Goal: Book appointment/travel/reservation

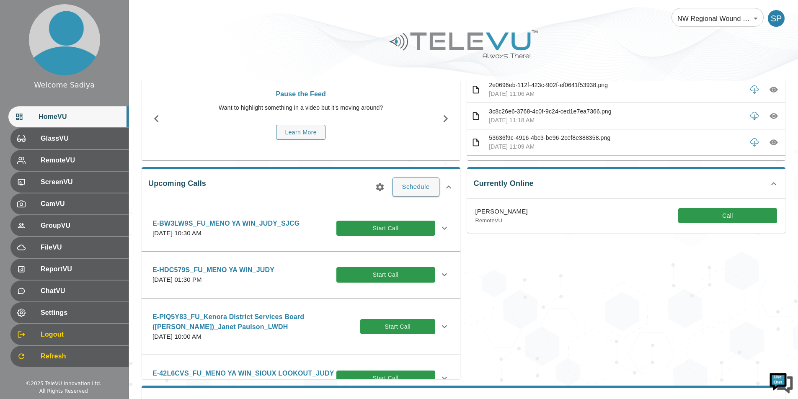
scroll to position [48, 0]
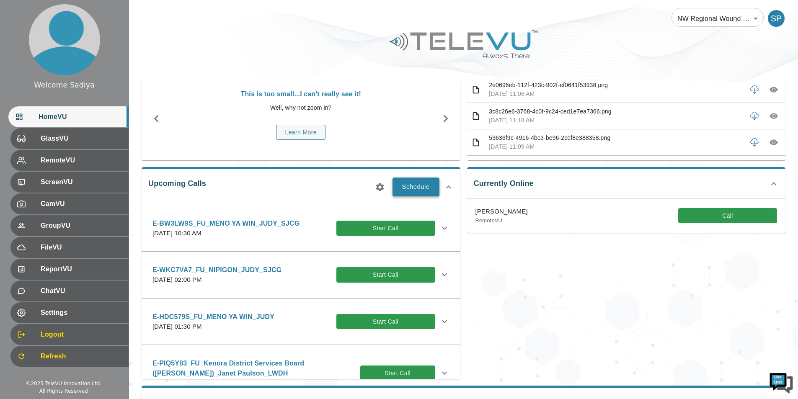
click at [422, 182] on button "Schedule" at bounding box center [416, 187] width 47 height 18
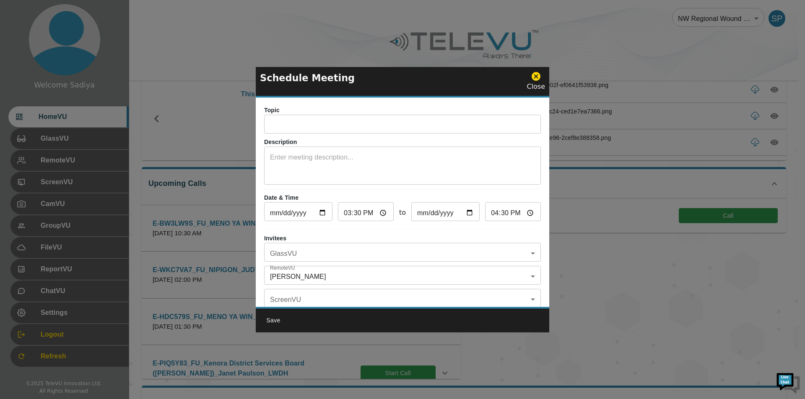
click at [344, 130] on input "text" at bounding box center [402, 125] width 277 height 17
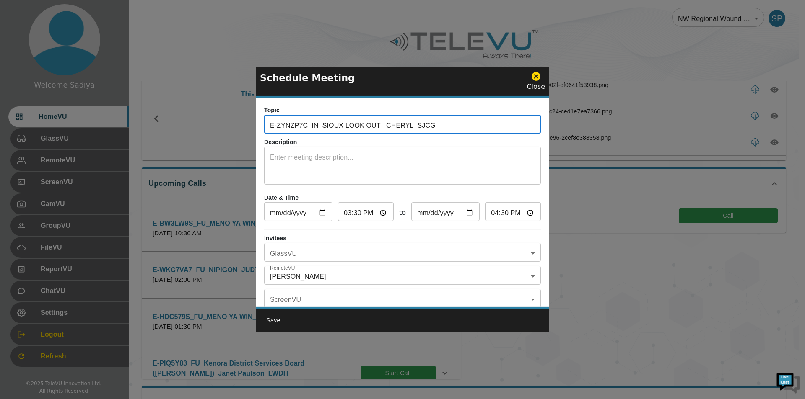
drag, startPoint x: 307, startPoint y: 127, endPoint x: 240, endPoint y: 127, distance: 66.6
click at [240, 127] on div "Schedule Meeting Close Topic E-ZYNZP7C_IN_SIOUX LOOK OUT _CHERYL_SJCG ​ Descrip…" at bounding box center [402, 199] width 805 height 399
paste input "JSPKNS8"
type input "E-JSPKNS8_IN_SIOUX LOOK OUT _CHERYL_SJCG"
click at [355, 154] on textarea at bounding box center [402, 167] width 265 height 29
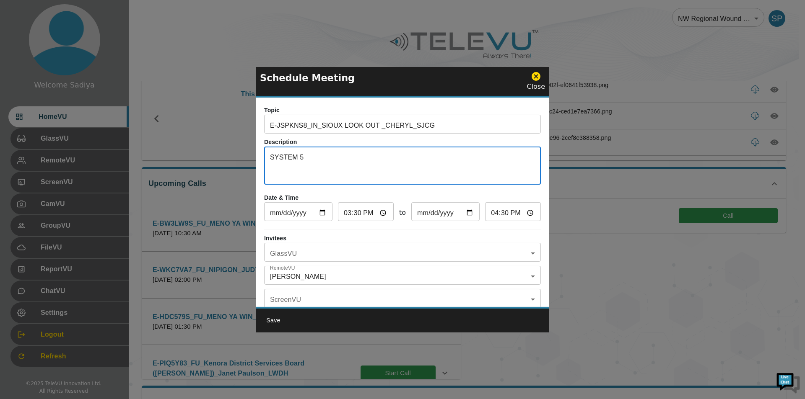
type textarea "SYSTEM 5"
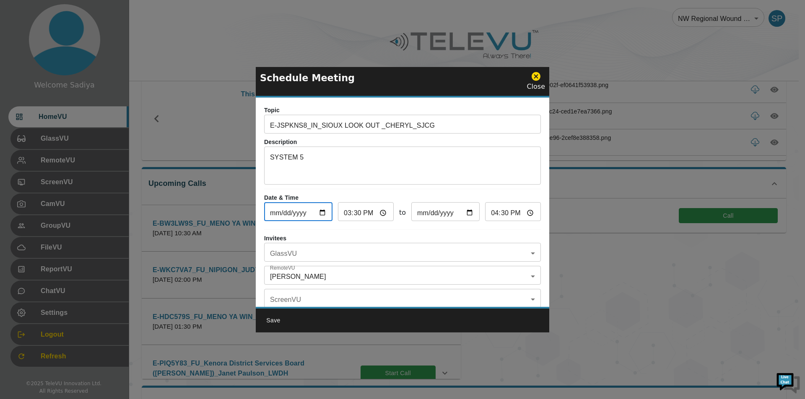
click at [323, 212] on input "2025-08-20" at bounding box center [298, 212] width 68 height 17
type input "2025-08-26"
click at [348, 210] on input "15:30" at bounding box center [366, 212] width 56 height 17
type input "16:30"
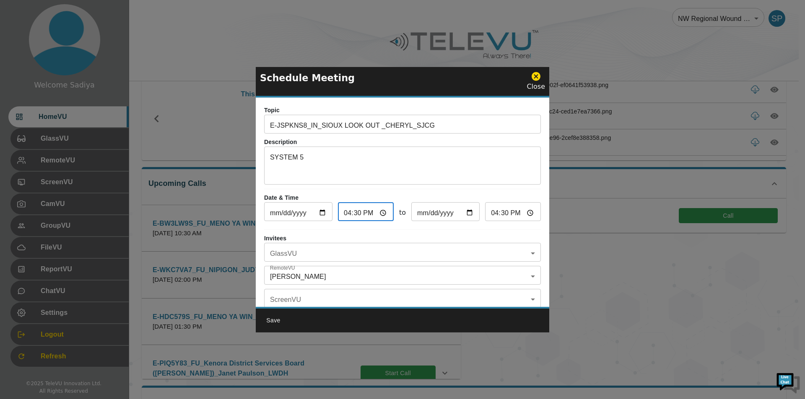
type input "17:30"
type input "16:00"
type input "17:00"
click at [318, 253] on body "Welcome Sadiya HomeVU GlassVU RemoteVU ScreenVU CamVU GroupVU FileVU ReportVU C…" at bounding box center [402, 279] width 805 height 654
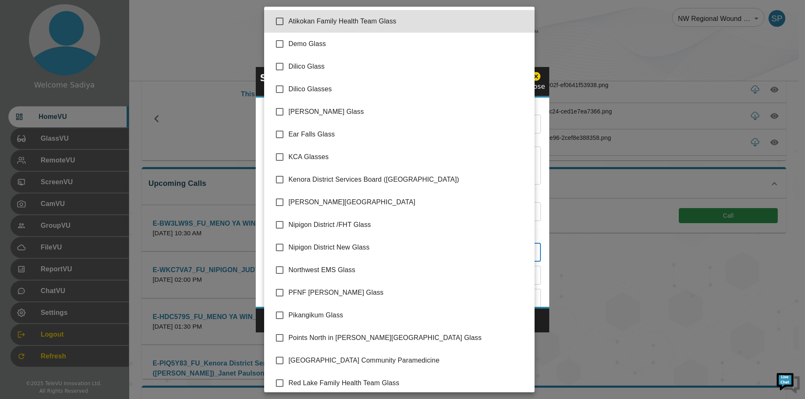
scroll to position [96, 0]
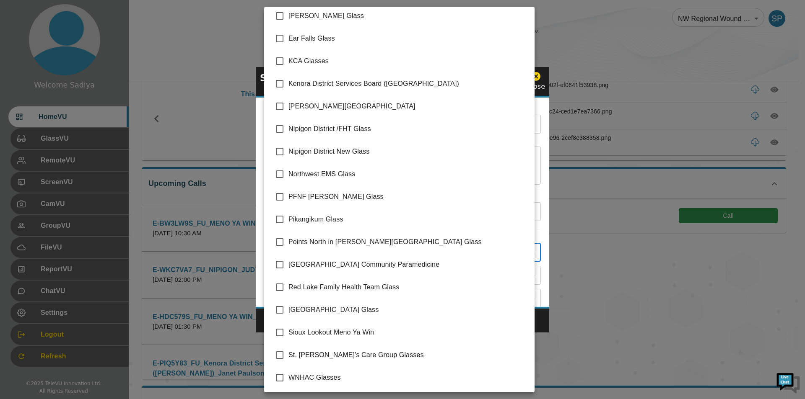
click at [320, 335] on span "Sioux Lookout Meno Ya Win" at bounding box center [407, 333] width 239 height 10
type input "Sioux Lookout Meno Ya Win"
checkbox input "true"
click at [545, 257] on div at bounding box center [402, 199] width 805 height 399
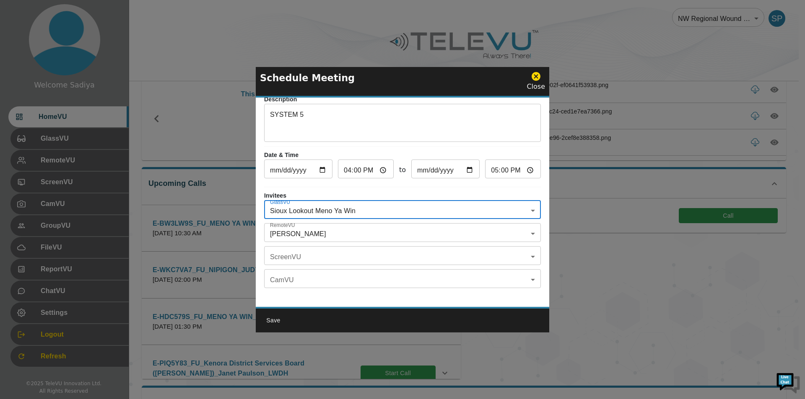
scroll to position [49, 0]
click at [324, 227] on body "Welcome Sadiya HomeVU GlassVU RemoteVU ScreenVU CamVU GroupVU FileVU ReportVU C…" at bounding box center [402, 279] width 805 height 654
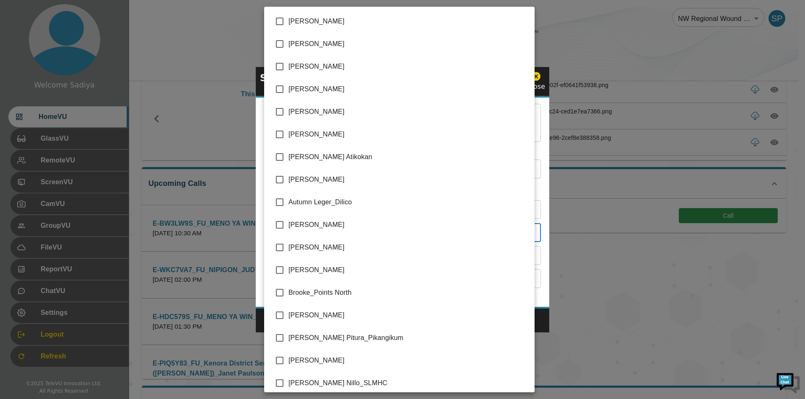
scroll to position [1723, 0]
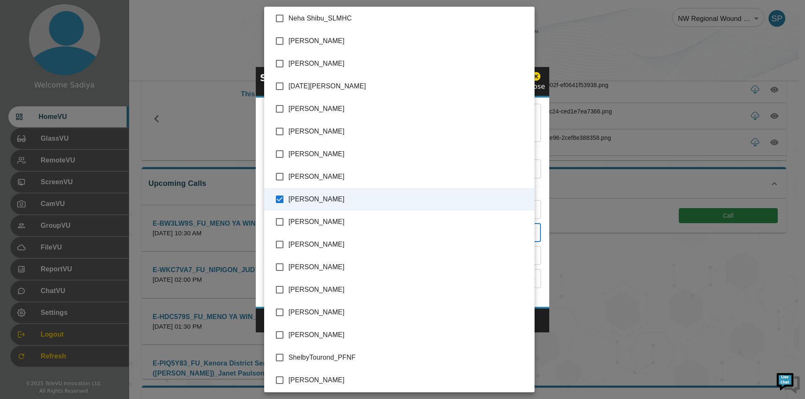
click at [285, 71] on input "checkbox" at bounding box center [280, 64] width 18 height 18
checkbox input "true"
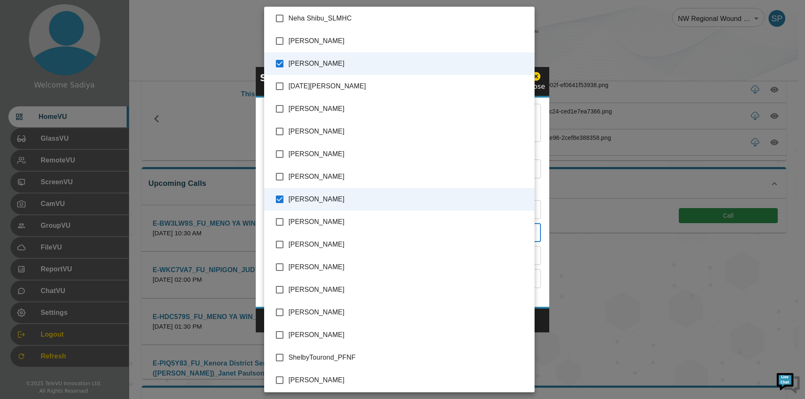
click at [290, 197] on span "[PERSON_NAME]" at bounding box center [407, 199] width 239 height 10
type input "[PERSON_NAME]"
checkbox input "false"
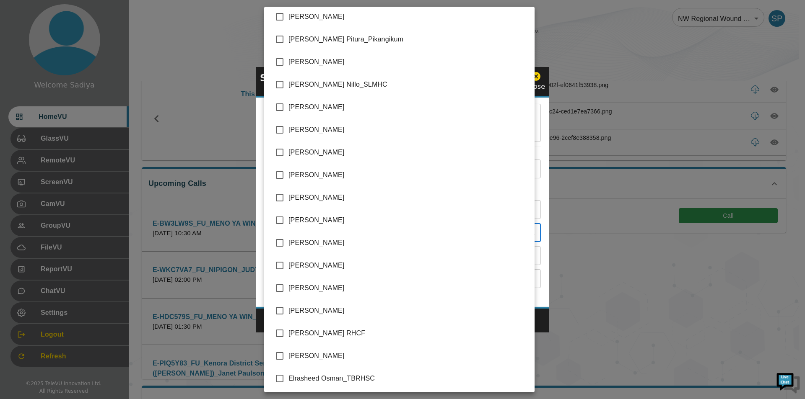
scroll to position [335, 0]
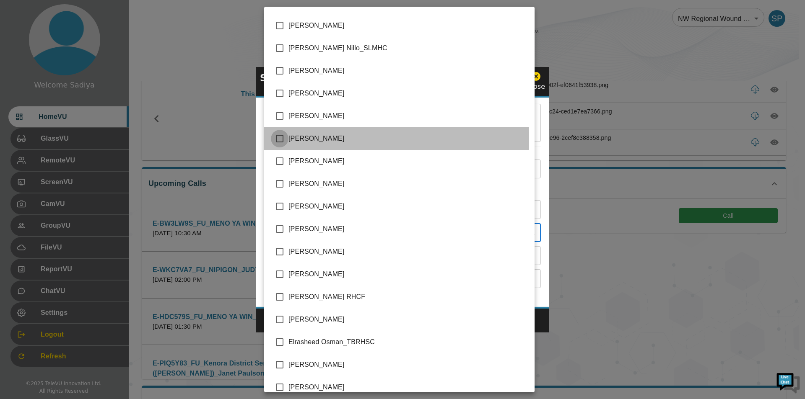
click at [284, 140] on input "checkbox" at bounding box center [280, 139] width 18 height 18
checkbox input "true"
type input "Nissy Simon_SMHC,Cheryl Ertl_SJCG"
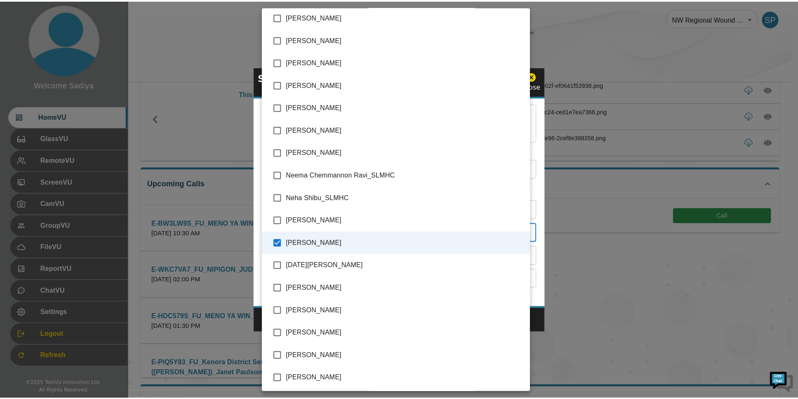
scroll to position [1592, 0]
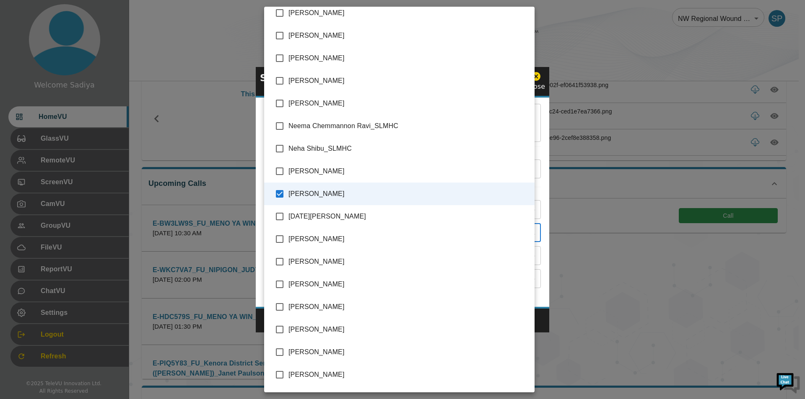
click at [547, 192] on div at bounding box center [402, 199] width 805 height 399
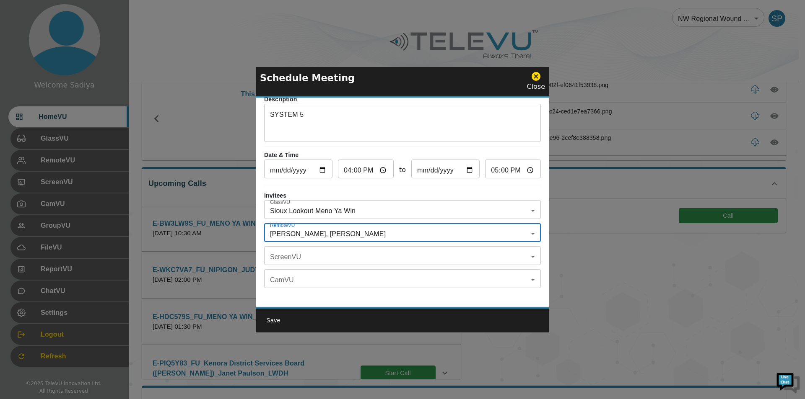
click at [276, 316] on button "Save" at bounding box center [273, 321] width 27 height 16
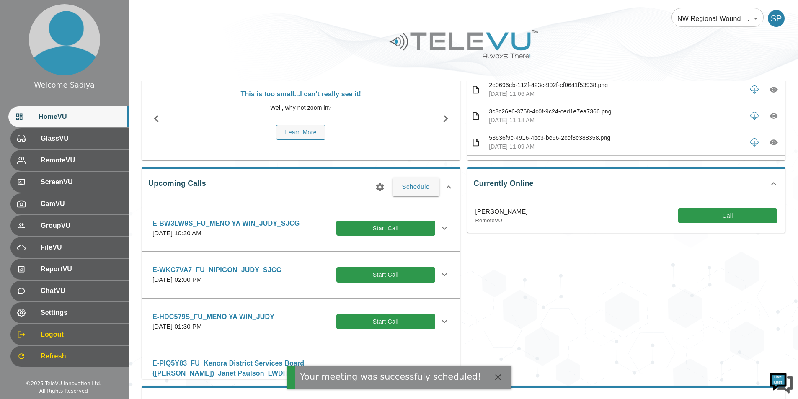
click at [380, 186] on icon "button" at bounding box center [380, 187] width 10 height 10
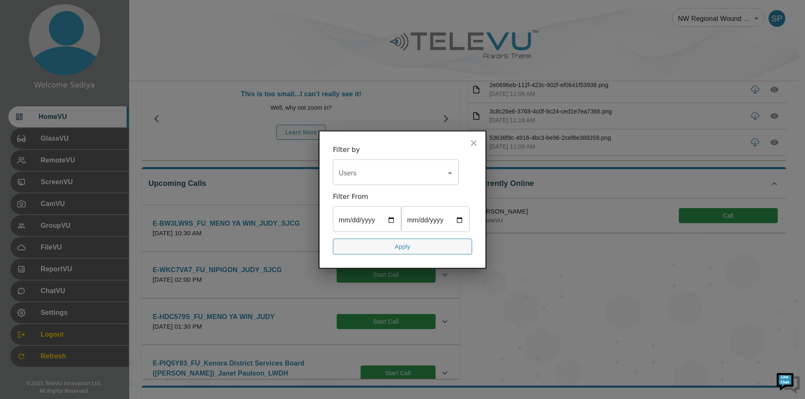
click at [397, 164] on div "Users" at bounding box center [396, 172] width 126 height 23
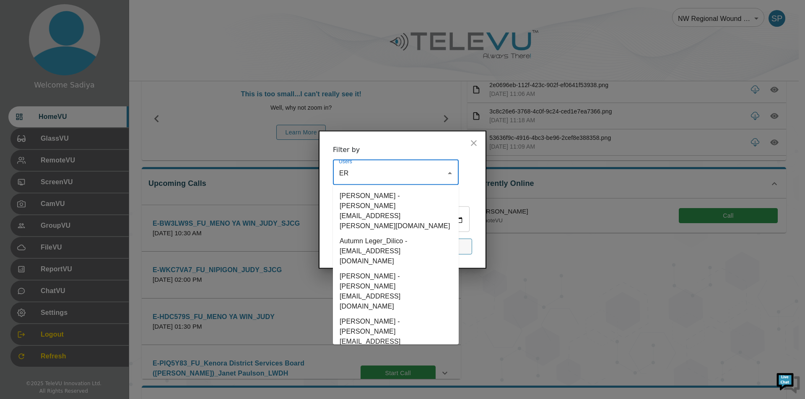
type input "ERT"
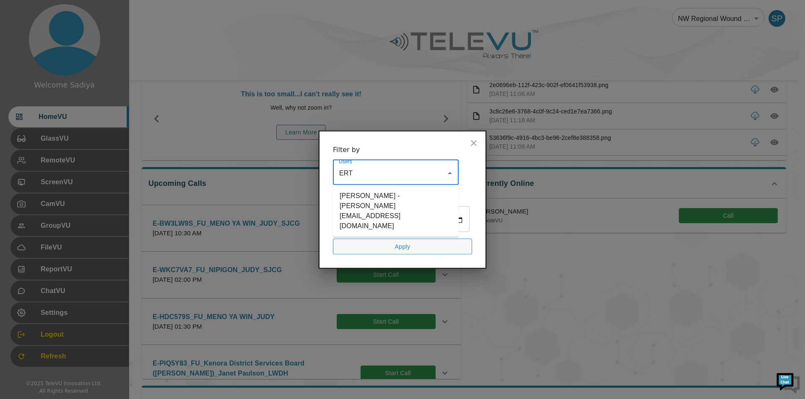
click at [393, 193] on li "Cheryl Ertl_SJCG - cheryl.ertl@tbh.net" at bounding box center [396, 210] width 126 height 45
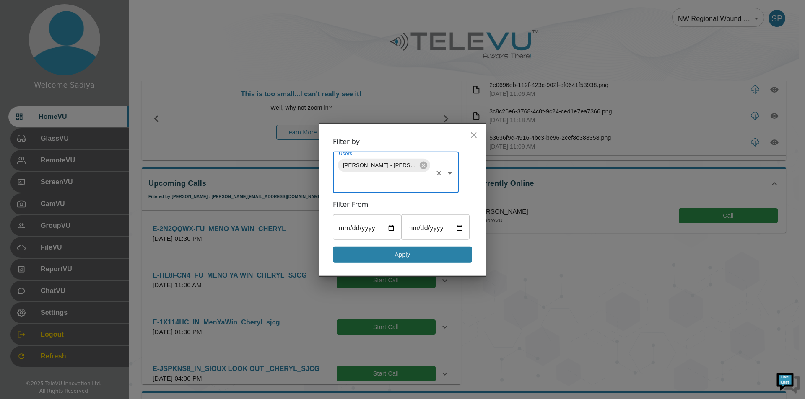
click at [397, 252] on button "Apply" at bounding box center [402, 254] width 139 height 16
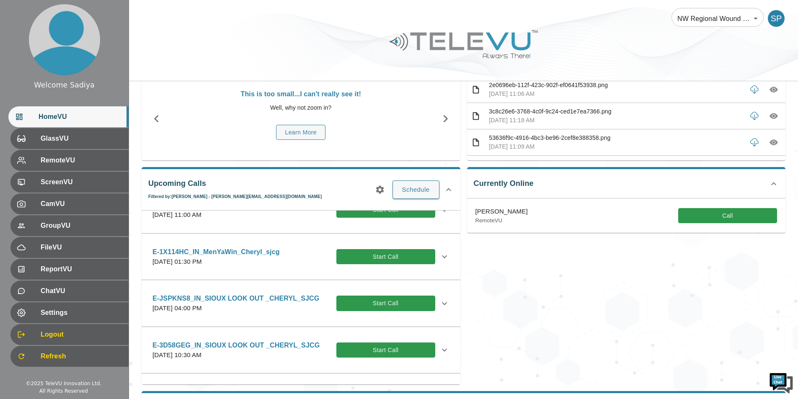
scroll to position [84, 0]
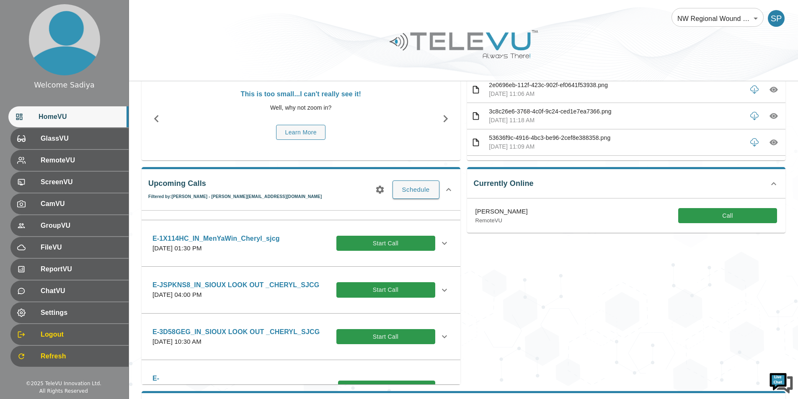
click at [442, 295] on icon at bounding box center [445, 290] width 10 height 10
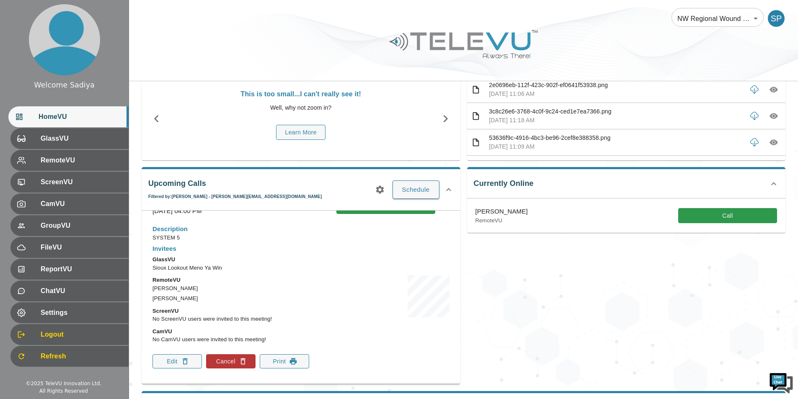
scroll to position [210, 0]
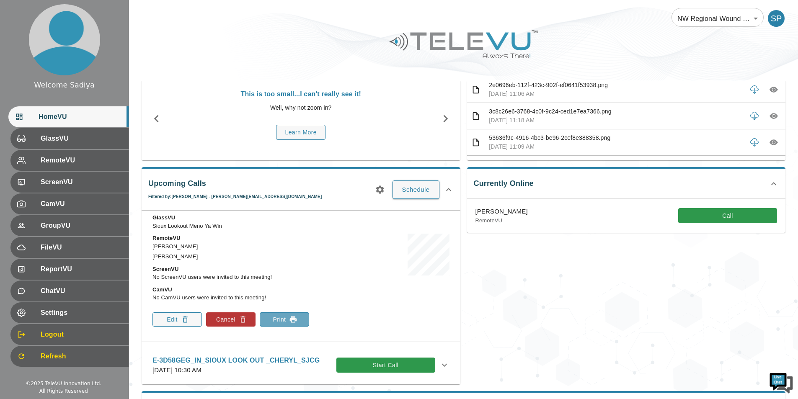
click at [274, 315] on button "Print" at bounding box center [284, 320] width 49 height 14
